Goal: Navigation & Orientation: Find specific page/section

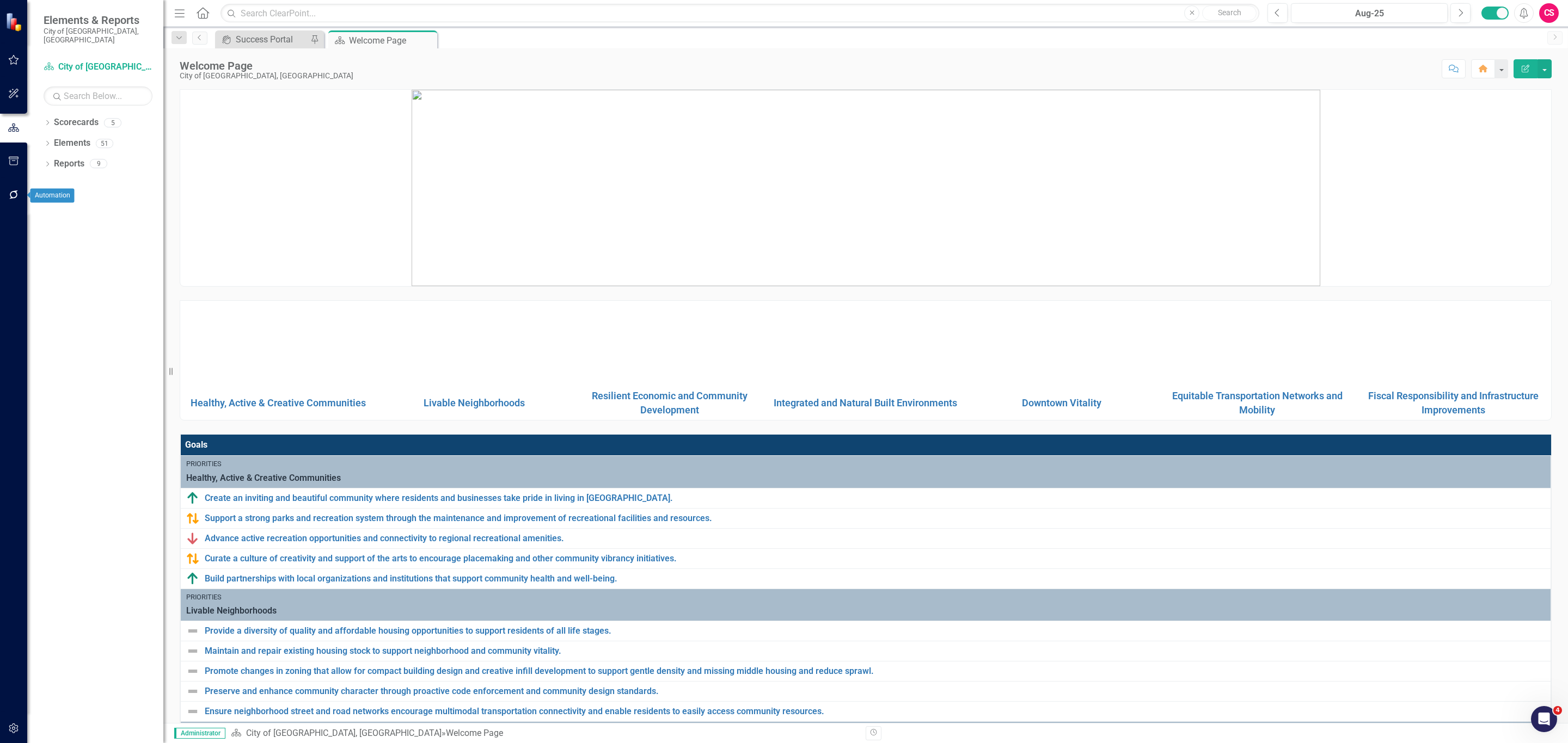
click at [20, 186] on button "button" at bounding box center [14, 195] width 25 height 23
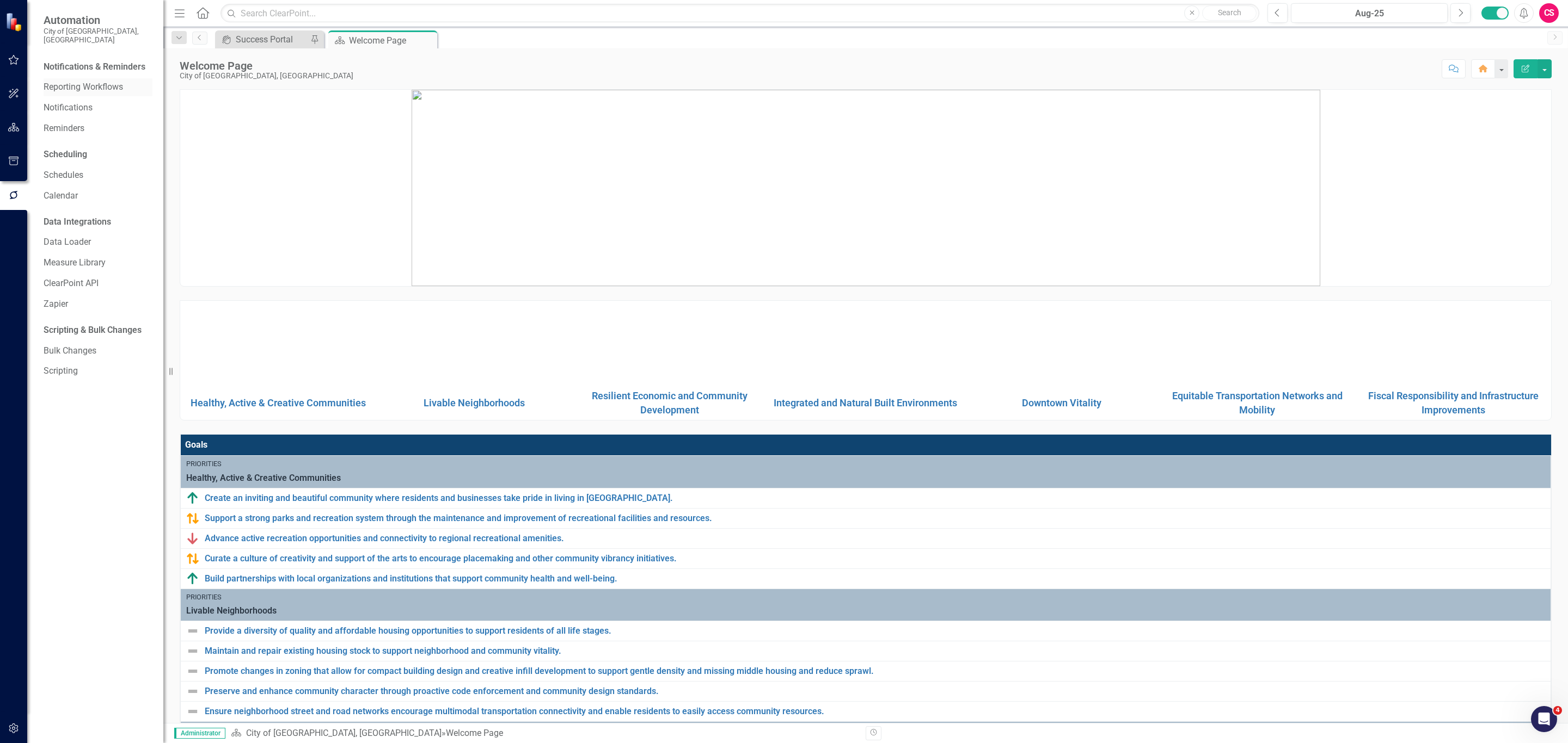
click at [92, 81] on link "Reporting Workflows" at bounding box center [98, 87] width 109 height 12
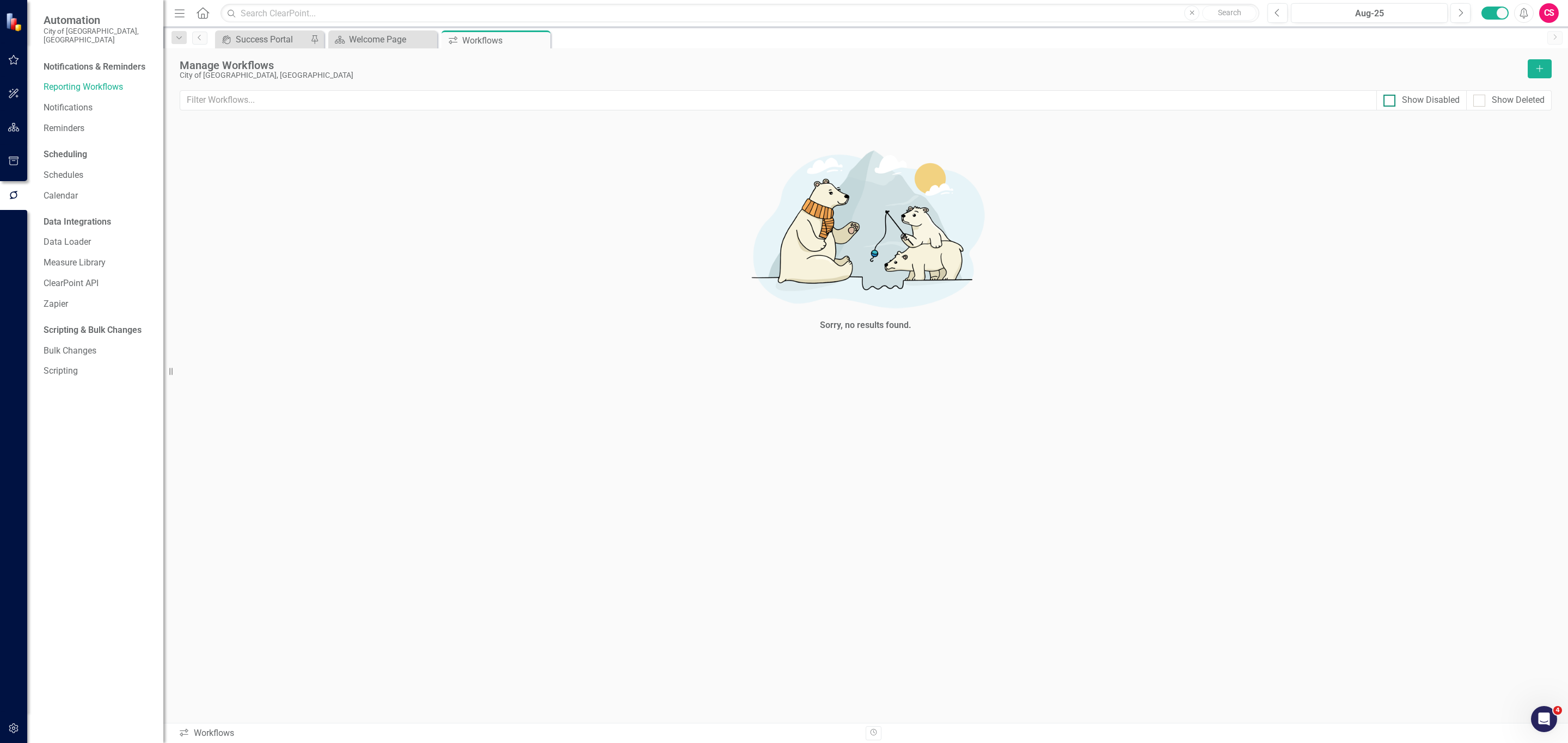
click at [1410, 105] on div "Show Disabled" at bounding box center [1431, 100] width 58 height 12
click at [1391, 101] on input "Show Disabled" at bounding box center [1387, 99] width 7 height 7
checkbox input "true"
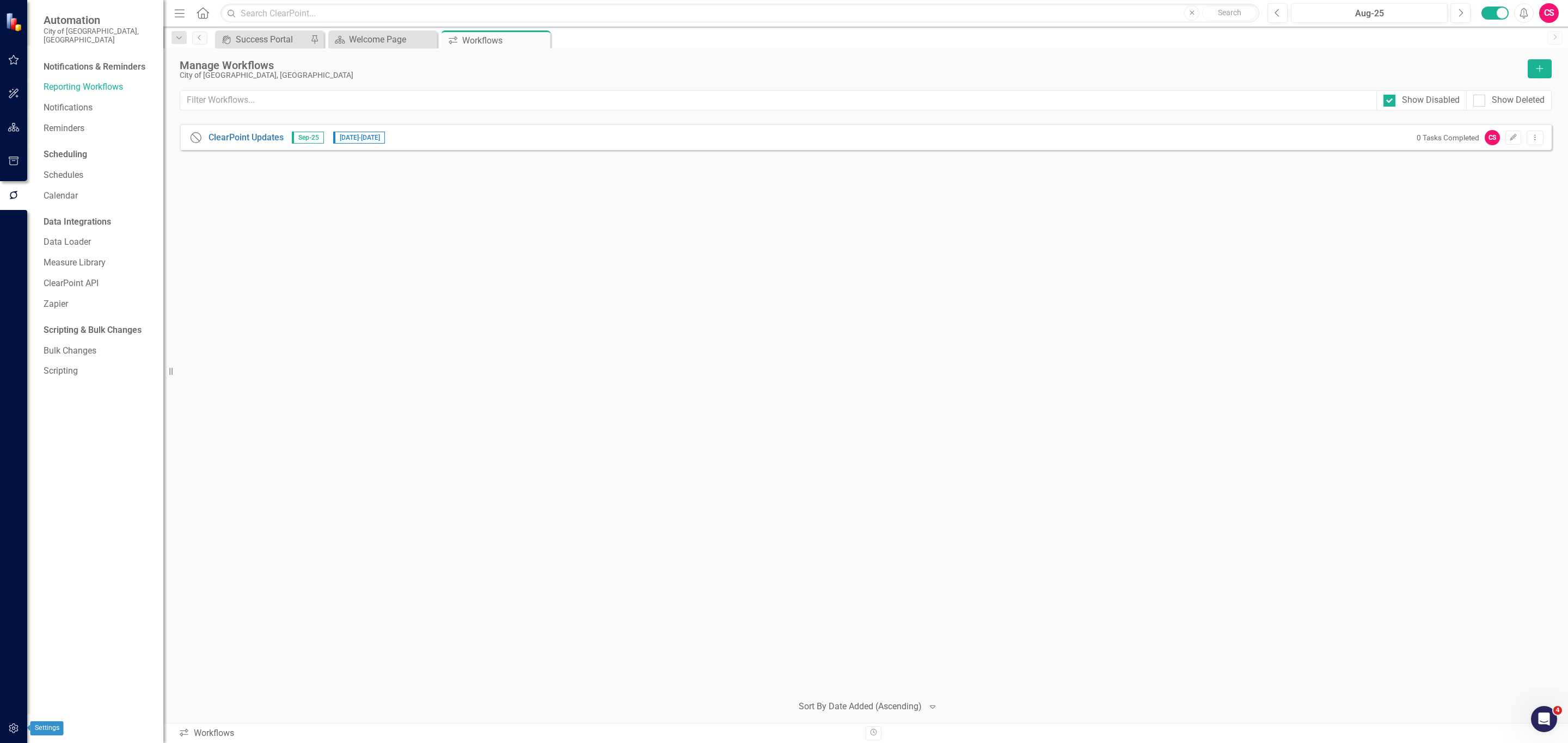
click at [15, 720] on button "button" at bounding box center [14, 728] width 25 height 23
click at [57, 78] on link "Manage Users" at bounding box center [98, 84] width 109 height 12
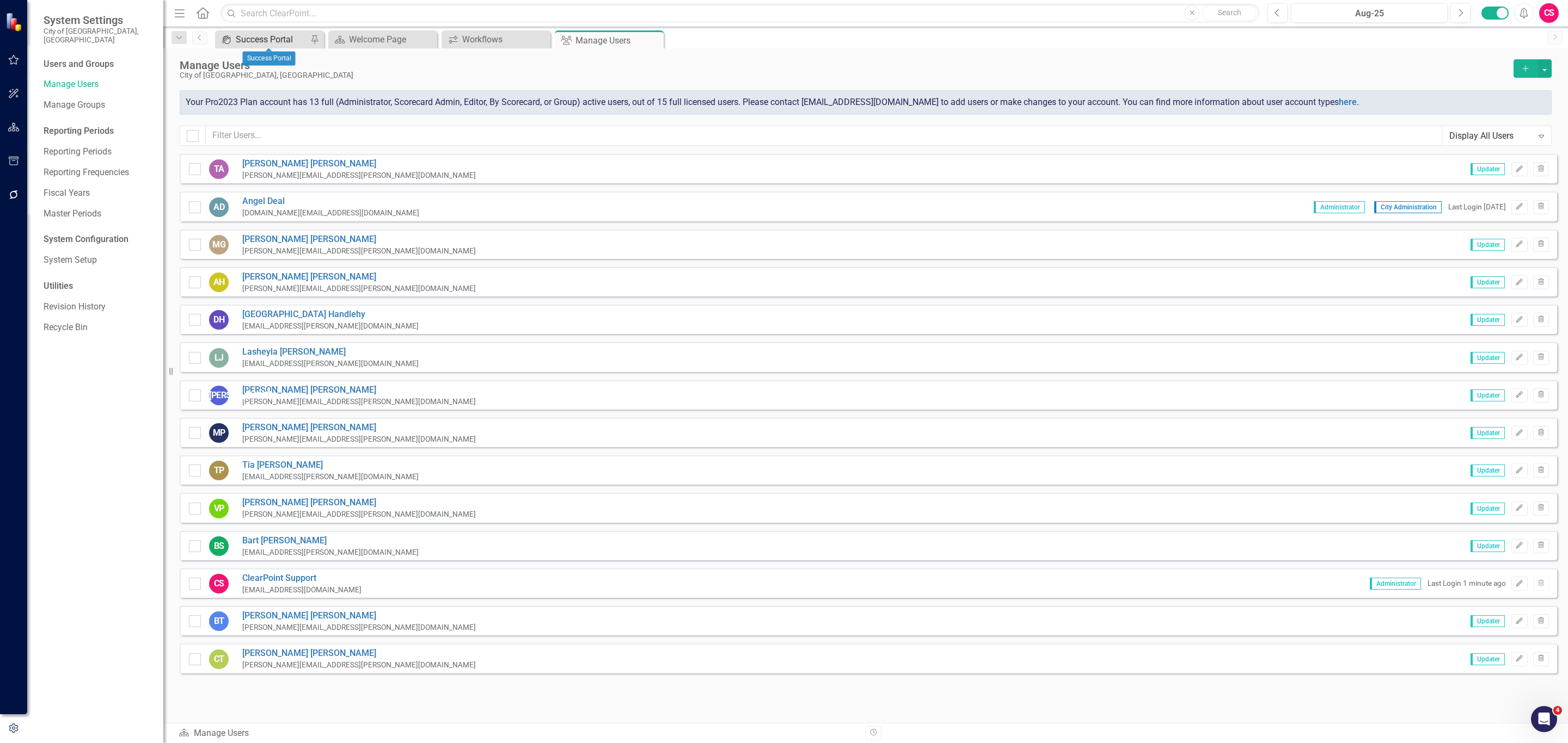
click at [245, 46] on div "Success Portal" at bounding box center [272, 39] width 72 height 14
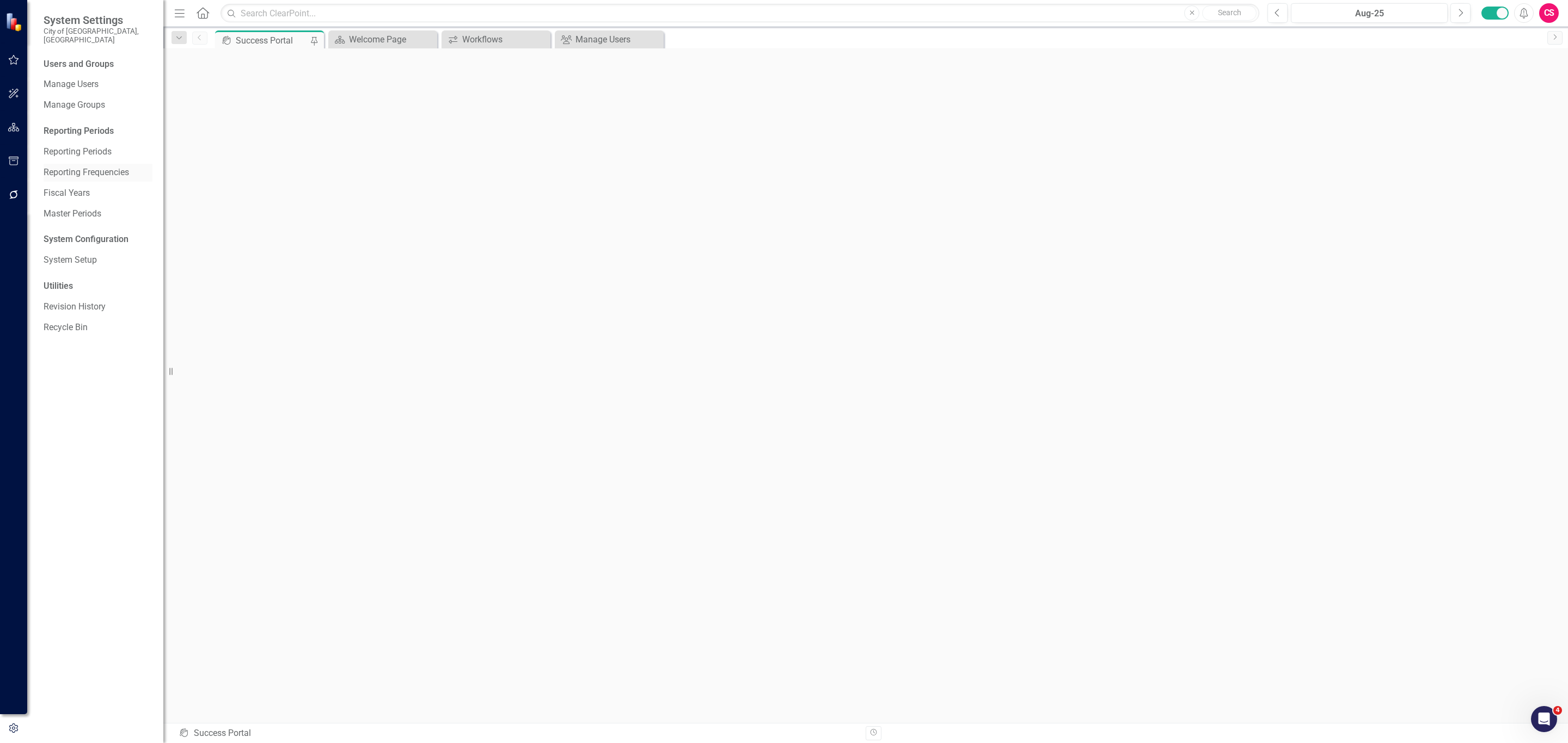
click at [115, 166] on link "Reporting Frequencies" at bounding box center [98, 172] width 109 height 12
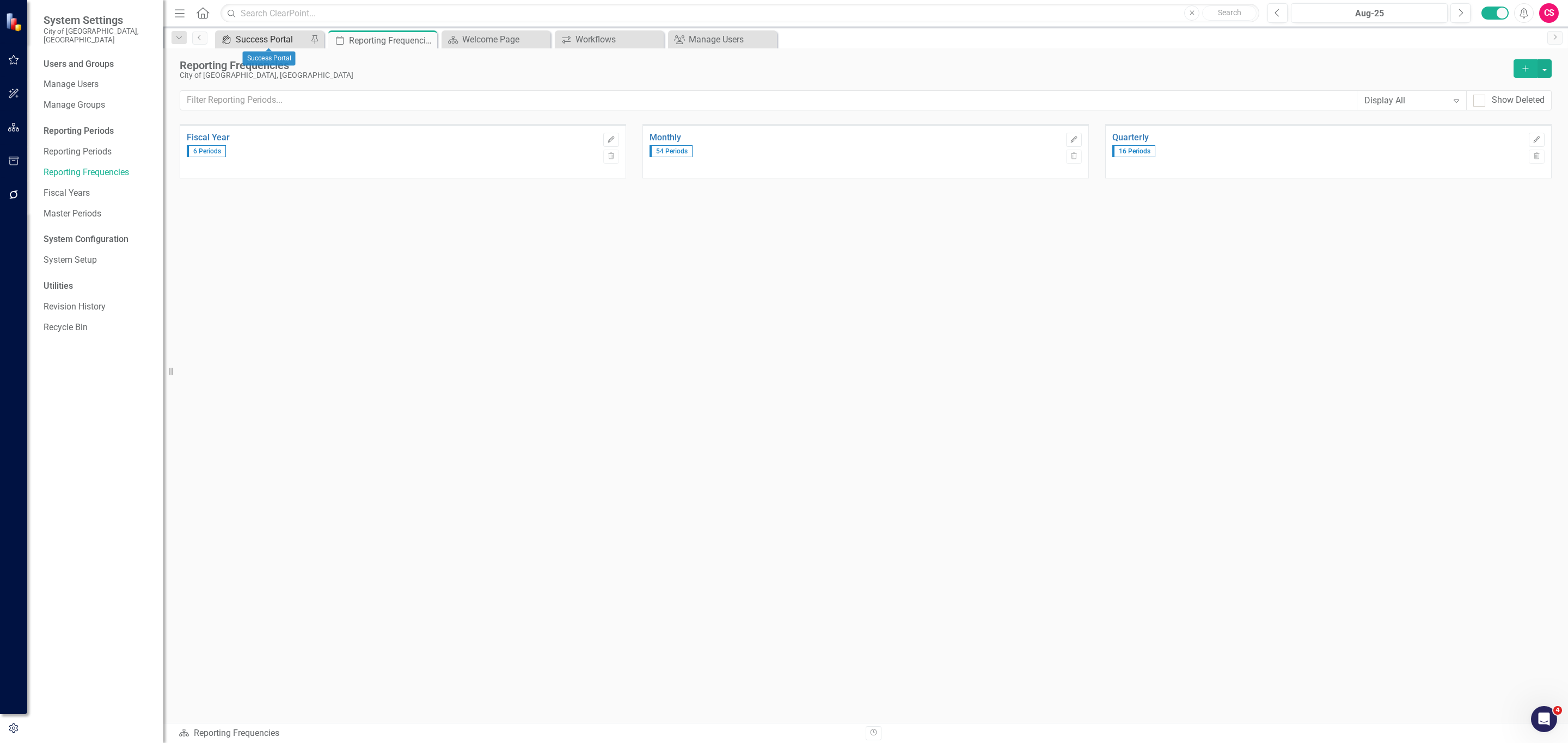
click at [288, 37] on div "Success Portal" at bounding box center [272, 39] width 72 height 14
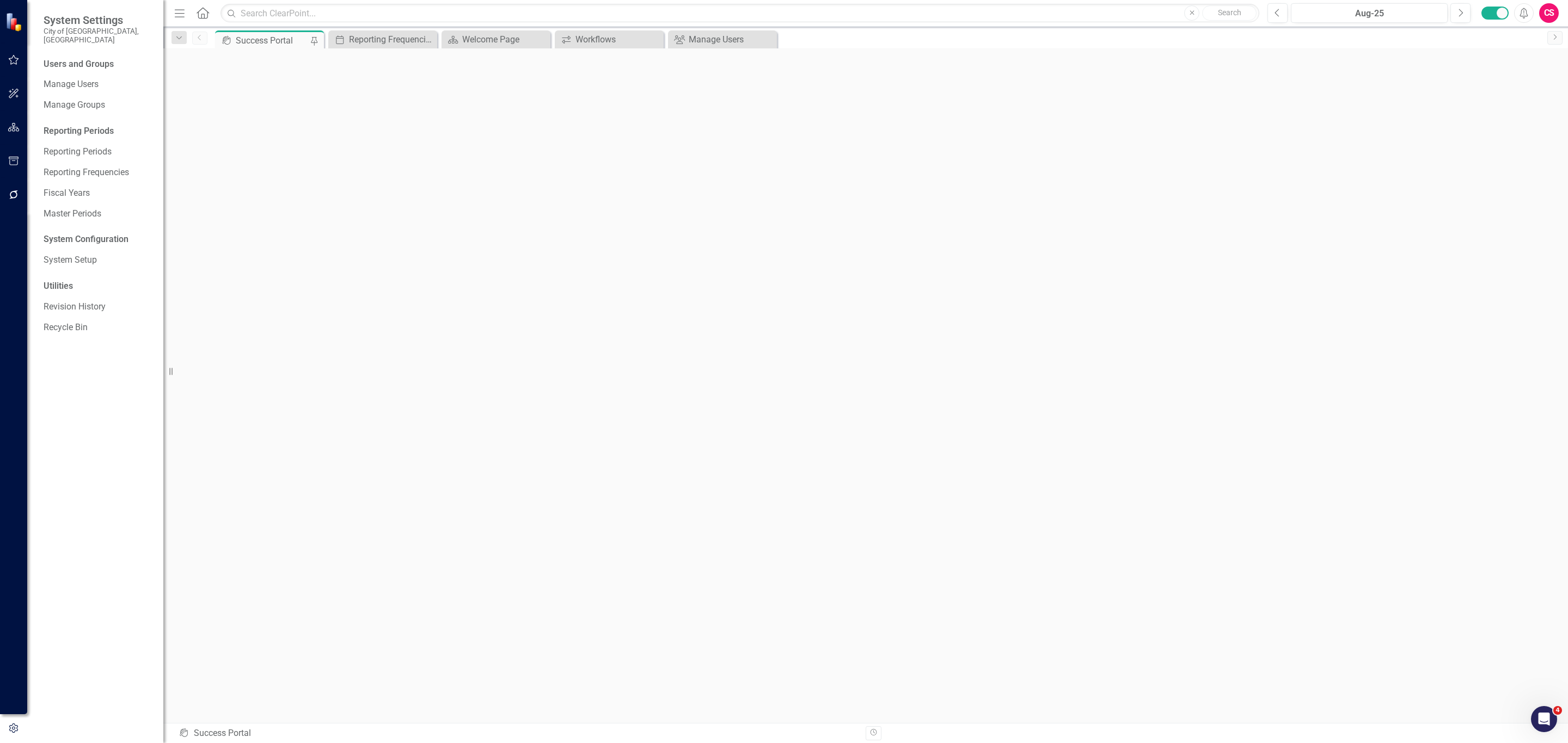
scroll to position [3, 0]
